Goal: Task Accomplishment & Management: Use online tool/utility

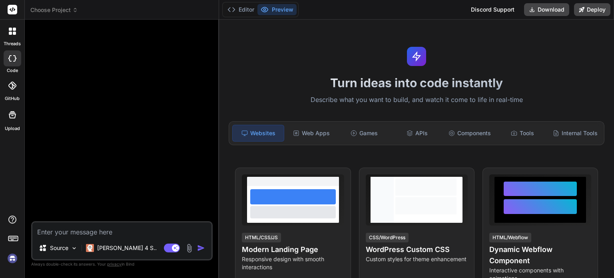
click at [15, 257] on img at bounding box center [13, 258] width 14 height 14
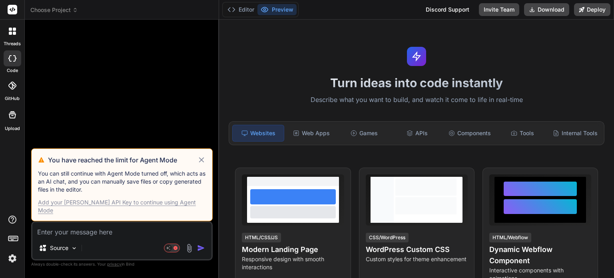
click at [135, 211] on div "Add your Claude API Key to continue using Agent Mode" at bounding box center [122, 206] width 168 height 16
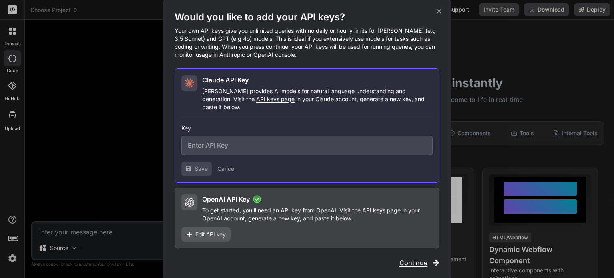
type textarea "x"
paste input "sk-ant-api03-kaU8xg4tBK0J9-H-Uk3tz_RiASfavVf5QTLbMxouc0ZRMnEolWwj2QcRogdscMNPlg…"
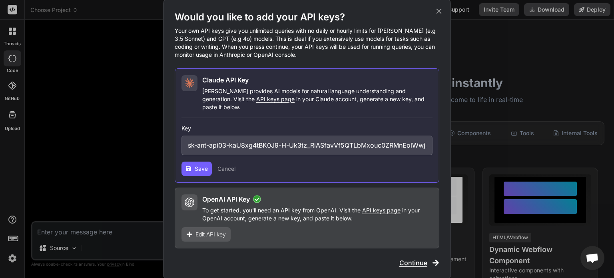
scroll to position [0, 171]
type input "sk-ant-api03-kaU8xg4tBK0J9-H-Uk3tz_RiASfavVf5QTLbMxouc0ZRMnEolWwj2QcRogdscMNPlg…"
click at [198, 166] on span "Save" at bounding box center [201, 169] width 13 height 8
click at [440, 16] on icon at bounding box center [439, 11] width 9 height 9
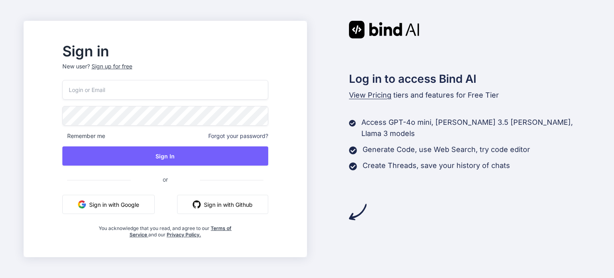
click at [149, 91] on input "email" at bounding box center [165, 90] width 206 height 20
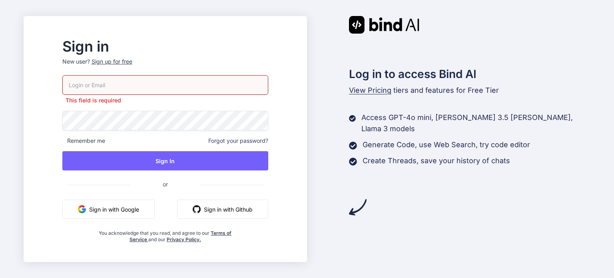
type input "[EMAIL_ADDRESS][DOMAIN_NAME]"
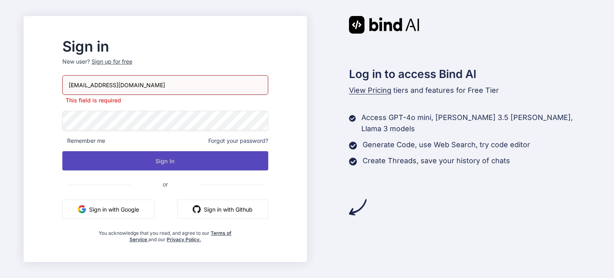
click at [184, 161] on button "Sign In" at bounding box center [165, 160] width 206 height 19
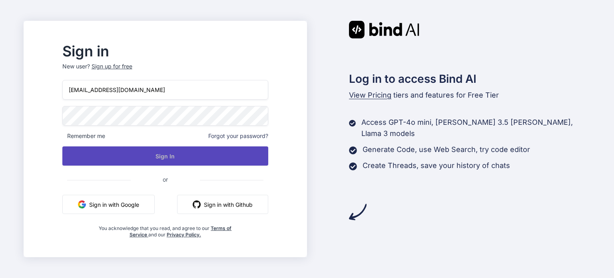
click at [182, 157] on button "Sign In" at bounding box center [165, 155] width 206 height 19
